Goal: Task Accomplishment & Management: Use online tool/utility

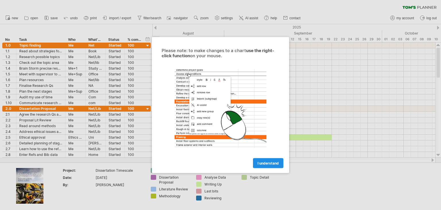
click at [260, 164] on span "I understand" at bounding box center [268, 163] width 21 height 4
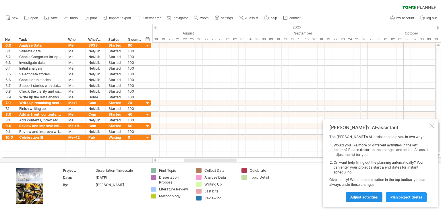
click at [365, 196] on span "Adjust activities" at bounding box center [364, 197] width 28 height 4
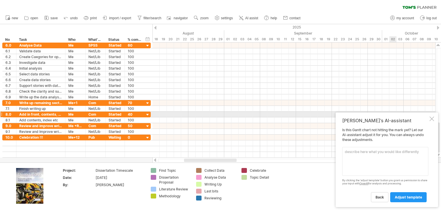
click at [431, 116] on div at bounding box center [432, 118] width 5 height 5
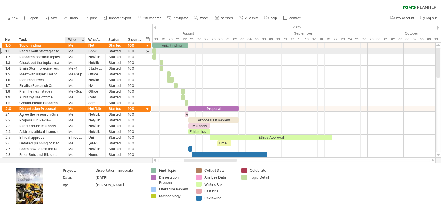
click at [82, 50] on div "Me" at bounding box center [75, 50] width 14 height 5
click at [89, 52] on div "Book" at bounding box center [95, 50] width 14 height 5
click at [154, 51] on div at bounding box center [154, 50] width 4 height 5
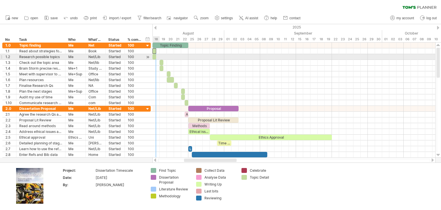
click at [155, 58] on span at bounding box center [156, 56] width 2 height 5
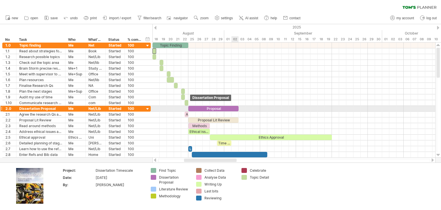
click at [234, 108] on div "Proposal" at bounding box center [213, 108] width 50 height 5
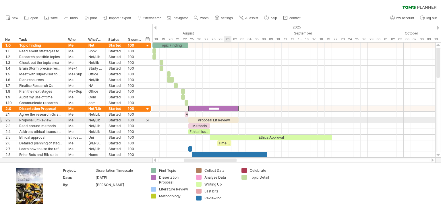
click at [230, 118] on div "Proposal Lit Review" at bounding box center [213, 119] width 50 height 5
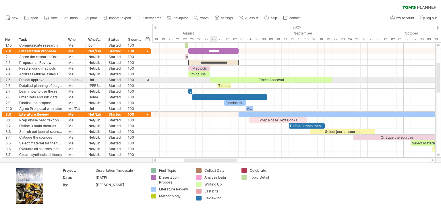
click at [217, 77] on div "Ethics Approval" at bounding box center [271, 79] width 122 height 5
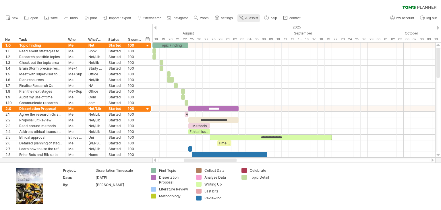
click at [249, 20] on span "AI assist" at bounding box center [251, 18] width 13 height 4
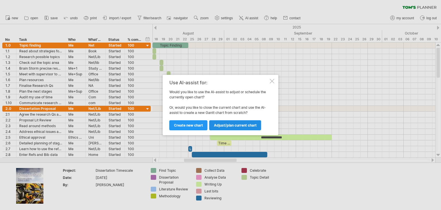
click at [226, 127] on span "Adjust/plan current chart" at bounding box center [235, 125] width 43 height 4
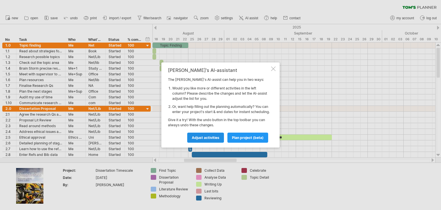
click at [198, 140] on span "Adjust activities" at bounding box center [206, 137] width 28 height 4
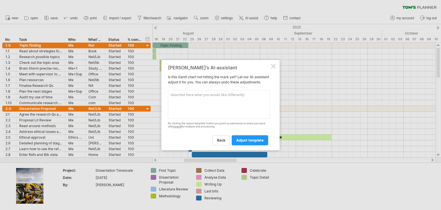
click at [227, 96] on textarea at bounding box center [219, 104] width 102 height 29
click at [272, 64] on div at bounding box center [273, 66] width 5 height 5
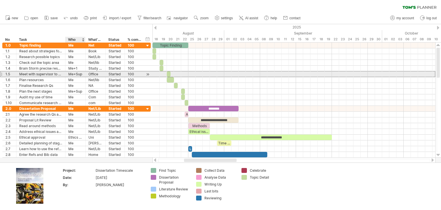
click at [78, 74] on div "Me+Sup" at bounding box center [75, 73] width 14 height 5
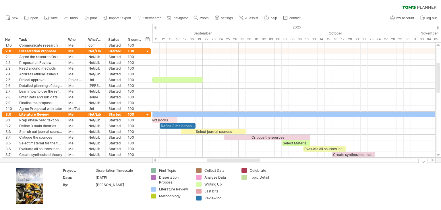
drag, startPoint x: 219, startPoint y: 160, endPoint x: 242, endPoint y: 178, distance: 29.1
click at [242, 178] on div "Trying to reach [DOMAIN_NAME] Connected again... 0% clear filter new *" at bounding box center [220, 105] width 441 height 210
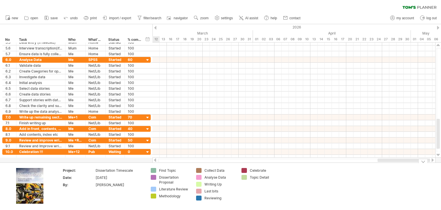
drag, startPoint x: 231, startPoint y: 160, endPoint x: 268, endPoint y: 129, distance: 48.7
click at [400, 170] on div "Trying to reach [DOMAIN_NAME] Connected again... 0% clear filter new *" at bounding box center [220, 105] width 441 height 210
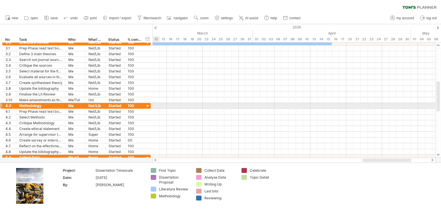
click at [149, 105] on div at bounding box center [147, 105] width 5 height 5
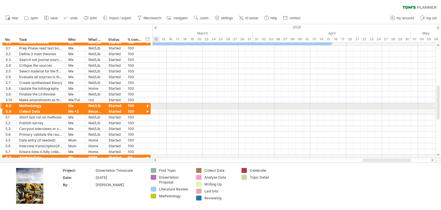
click at [149, 105] on div at bounding box center [147, 105] width 5 height 5
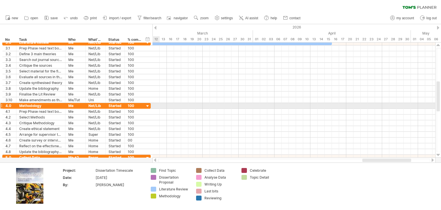
click at [149, 105] on div at bounding box center [147, 105] width 5 height 5
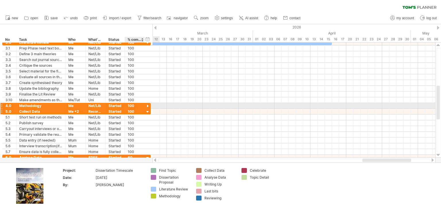
click at [148, 109] on div at bounding box center [147, 111] width 5 height 5
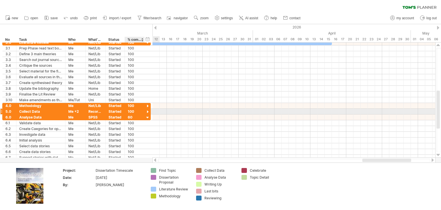
click at [148, 112] on div at bounding box center [147, 111] width 5 height 5
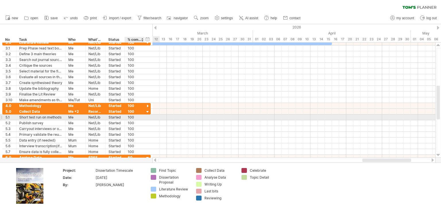
drag, startPoint x: 147, startPoint y: 115, endPoint x: 144, endPoint y: 119, distance: 4.1
click at [144, 119] on div "**********" at bounding box center [76, 117] width 148 height 6
click at [134, 116] on div "100" at bounding box center [135, 116] width 14 height 5
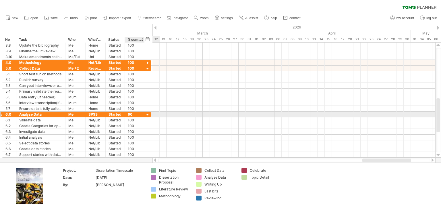
click at [149, 114] on div at bounding box center [147, 114] width 5 height 5
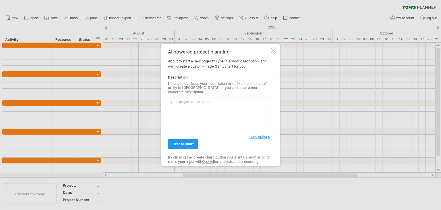
click at [201, 101] on textarea at bounding box center [219, 115] width 102 height 37
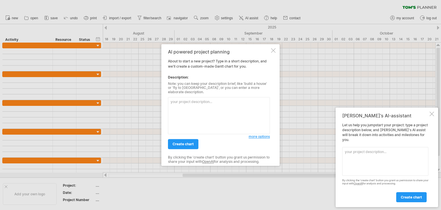
paste textarea "1 Research Plan (compulsory formative) Formative with tutor feedback 23:55 hrs …"
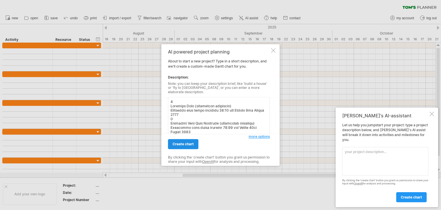
type textarea "1 Research Plan (compulsory formative) Formative with tutor feedback 23:55 hrs …"
click at [189, 142] on span "create chart" at bounding box center [183, 144] width 21 height 4
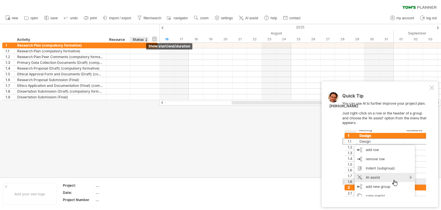
click at [156, 36] on div "hide start/end/duration show start/end/duration" at bounding box center [154, 39] width 5 height 6
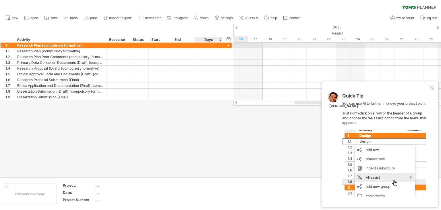
click at [226, 45] on div at bounding box center [228, 45] width 5 height 5
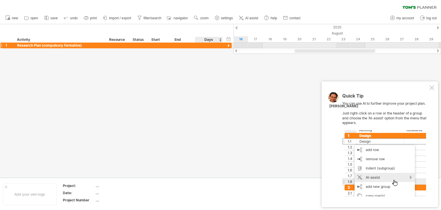
click at [226, 45] on div at bounding box center [228, 45] width 5 height 5
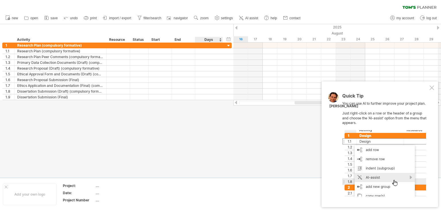
click at [206, 39] on div "Days" at bounding box center [208, 40] width 27 height 6
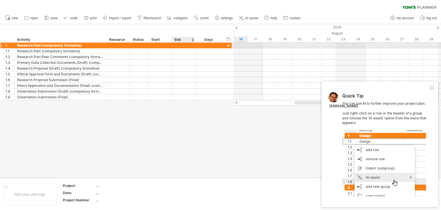
click at [179, 39] on div "End" at bounding box center [183, 40] width 17 height 6
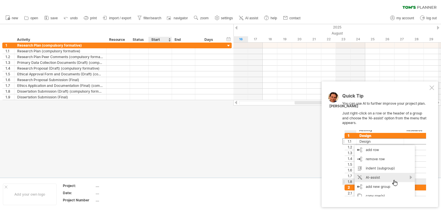
drag, startPoint x: 167, startPoint y: 40, endPoint x: 163, endPoint y: 40, distance: 4.0
click at [165, 39] on div "Start" at bounding box center [159, 40] width 17 height 6
click at [134, 38] on div "Status" at bounding box center [139, 40] width 13 height 6
click at [118, 40] on div "Resource" at bounding box center [118, 40] width 18 height 6
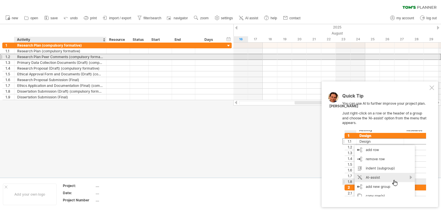
click at [87, 55] on div "Research Plan Peer Comments (compulsory formative)" at bounding box center [60, 56] width 86 height 5
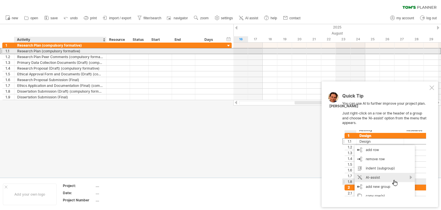
click at [85, 50] on div "Research Plan (compulsory formative)" at bounding box center [60, 50] width 86 height 5
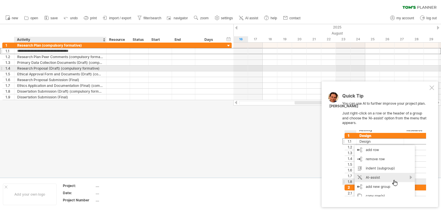
click at [78, 69] on div "Research Proposal (Draft) (compulsory formative)" at bounding box center [60, 67] width 86 height 5
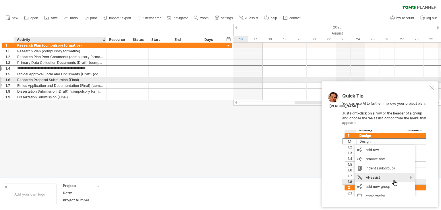
click at [76, 83] on div "Ethics Application and Documentation (Final) (compulsory formative)" at bounding box center [60, 85] width 86 height 5
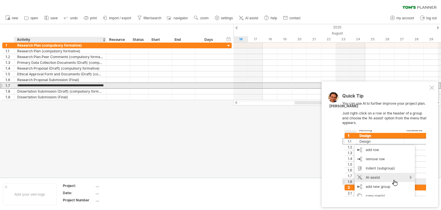
click at [76, 87] on input "**********" at bounding box center [60, 85] width 86 height 5
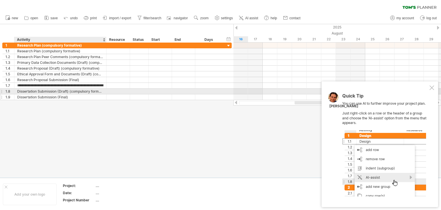
click at [75, 94] on div "Dissertation Submission (Final)" at bounding box center [60, 96] width 86 height 5
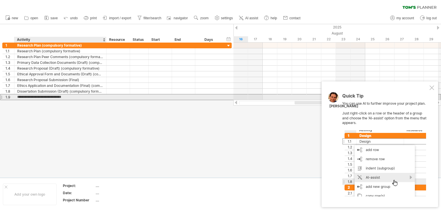
click at [70, 98] on input "**********" at bounding box center [60, 96] width 86 height 5
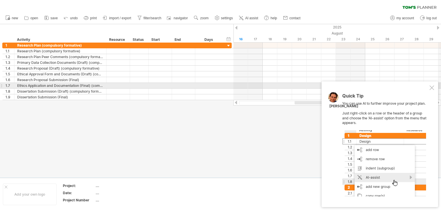
click at [431, 88] on div at bounding box center [432, 87] width 5 height 5
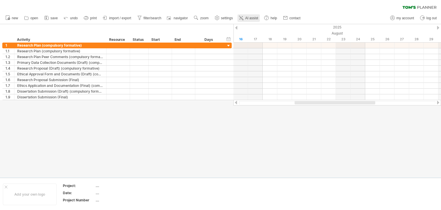
click at [246, 17] on span "AI assist" at bounding box center [251, 18] width 13 height 4
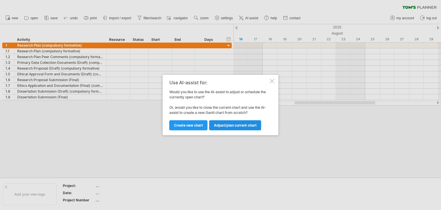
click at [216, 126] on span "Adjust/plan current chart" at bounding box center [235, 125] width 43 height 4
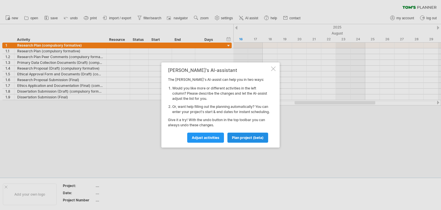
click at [233, 138] on span "plan project (beta)" at bounding box center [248, 137] width 32 height 4
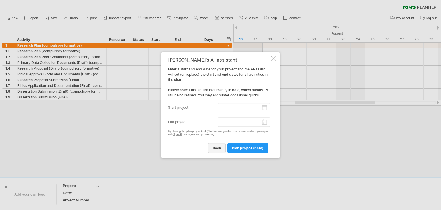
click at [214, 146] on span "back" at bounding box center [217, 148] width 8 height 4
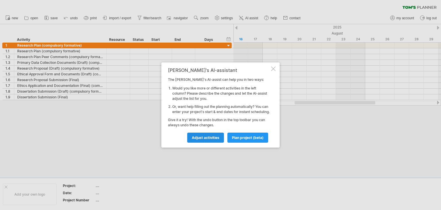
click at [201, 139] on span "Adjust activities" at bounding box center [206, 137] width 28 height 4
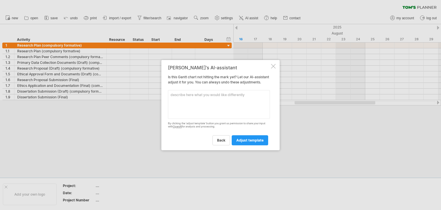
click at [199, 103] on textarea at bounding box center [219, 104] width 102 height 29
type textarea "use the dates given in the discriptions to adapt the callendar"
click at [257, 142] on span "adjust template" at bounding box center [249, 140] width 27 height 4
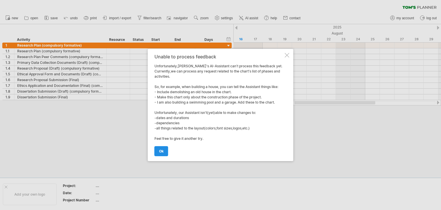
click at [163, 150] on span "ok" at bounding box center [161, 151] width 5 height 4
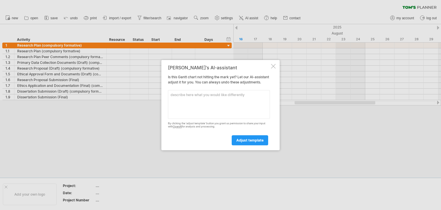
click at [223, 100] on textarea at bounding box center [219, 104] width 102 height 29
click at [257, 101] on textarea at bounding box center [219, 104] width 102 height 29
click at [175, 103] on textarea "use the dates to adjust dates in the callendar" at bounding box center [219, 104] width 102 height 29
click at [176, 102] on textarea "use the dates to adjust dates in the callendar" at bounding box center [219, 104] width 102 height 29
paste textarea "1 Research Plan (compulsory formative) Formative with tutor feedback 23:55 hrs …"
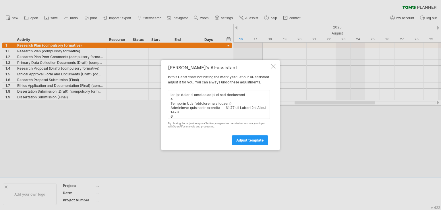
scroll to position [149, 0]
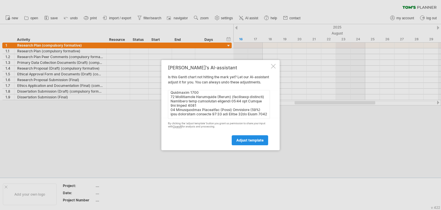
type textarea "use the dates to adjust dates in the callendar 1 Research Plan (compulsory form…"
click at [245, 142] on span "adjust template" at bounding box center [249, 140] width 27 height 4
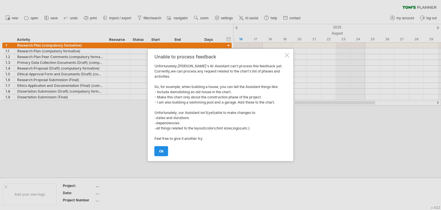
click at [163, 153] on span "ok" at bounding box center [161, 151] width 5 height 4
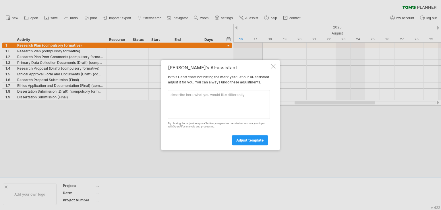
click at [182, 128] on link "OpenAI" at bounding box center [177, 126] width 9 height 3
click at [271, 64] on div at bounding box center [273, 66] width 5 height 5
